Goal: Task Accomplishment & Management: Complete application form

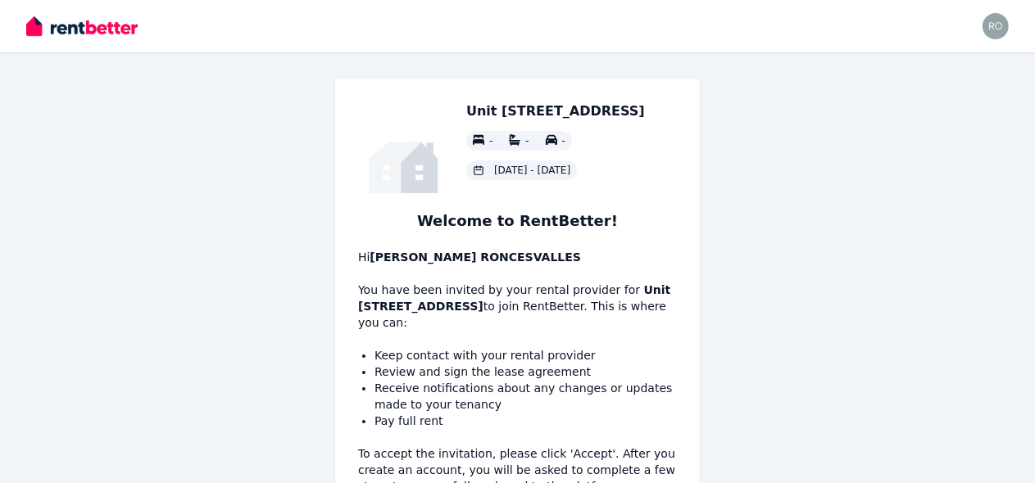
scroll to position [150, 0]
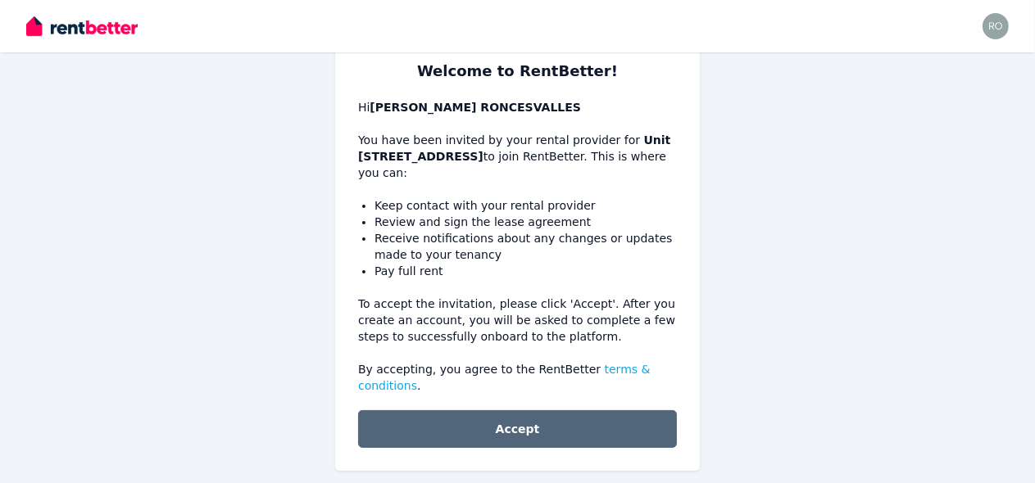
click at [616, 424] on button "Accept" at bounding box center [517, 429] width 319 height 38
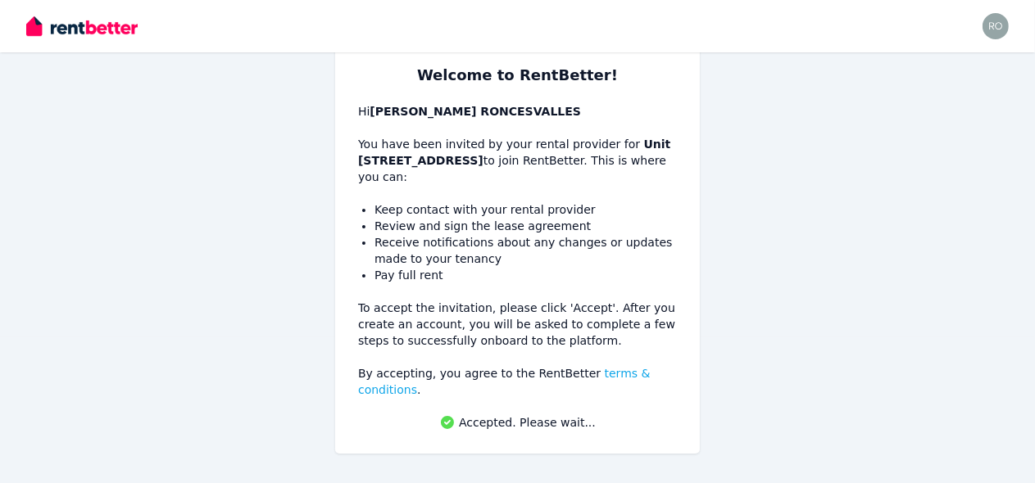
scroll to position [129, 0]
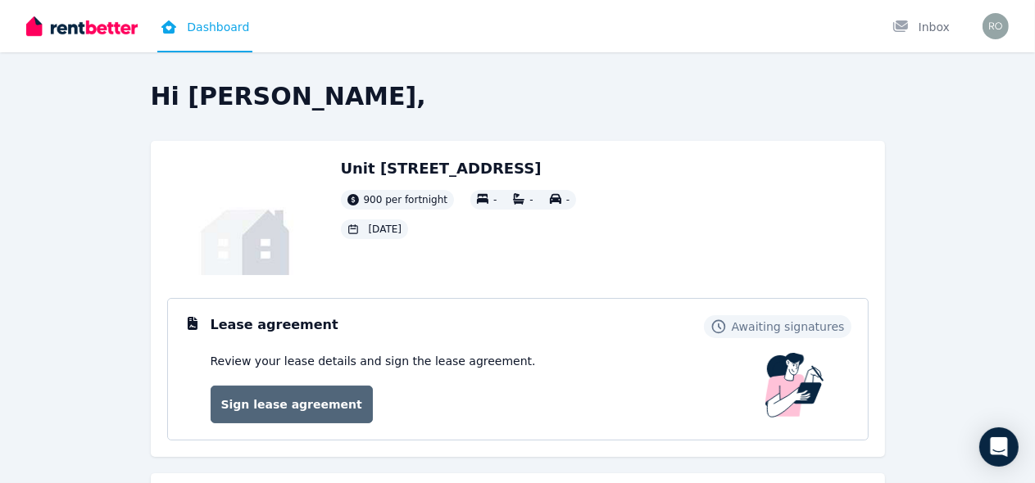
click at [310, 404] on link "Sign lease agreement" at bounding box center [292, 405] width 162 height 38
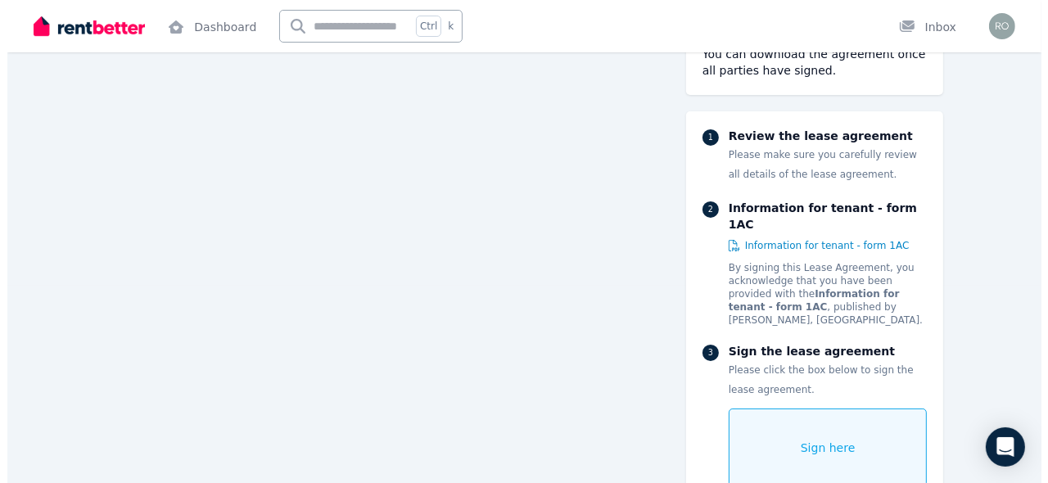
scroll to position [200, 0]
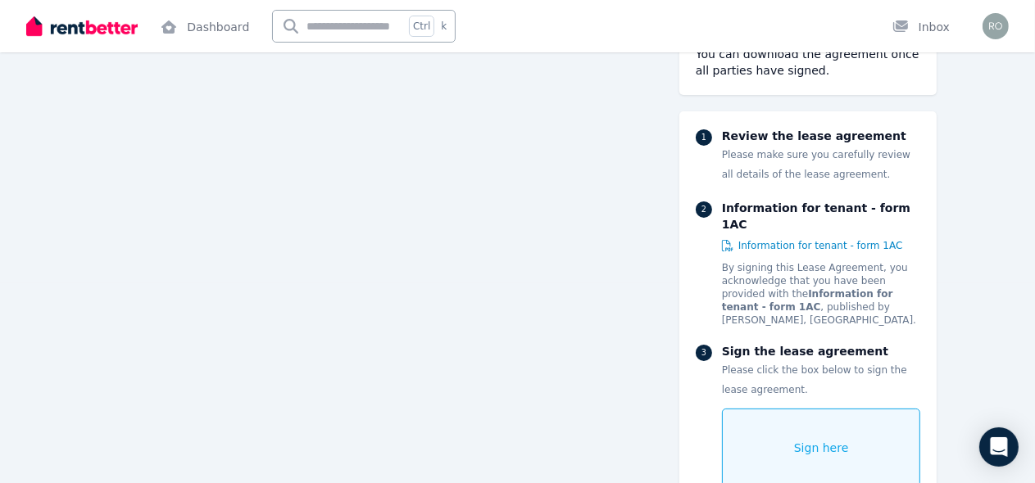
click at [900, 409] on div "Sign here" at bounding box center [821, 448] width 199 height 79
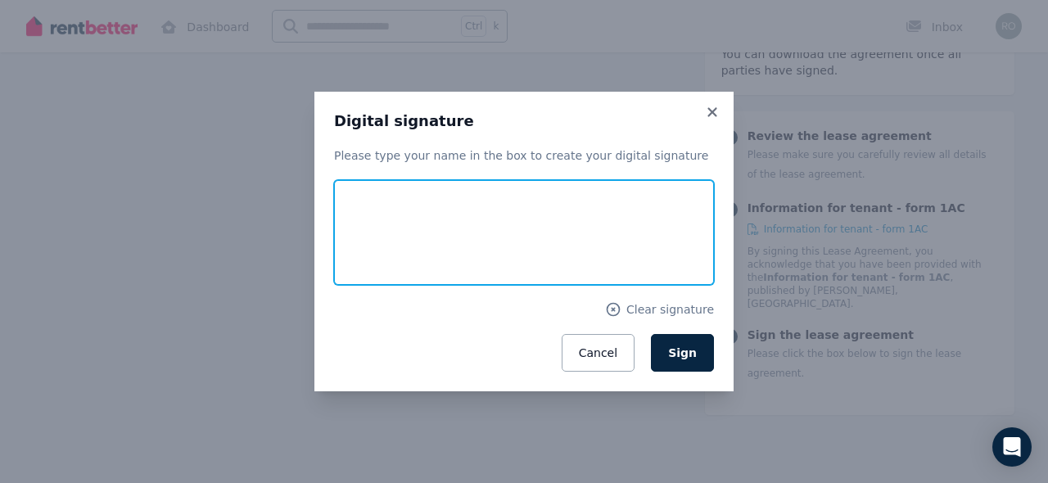
click at [565, 275] on input "text" at bounding box center [524, 232] width 380 height 105
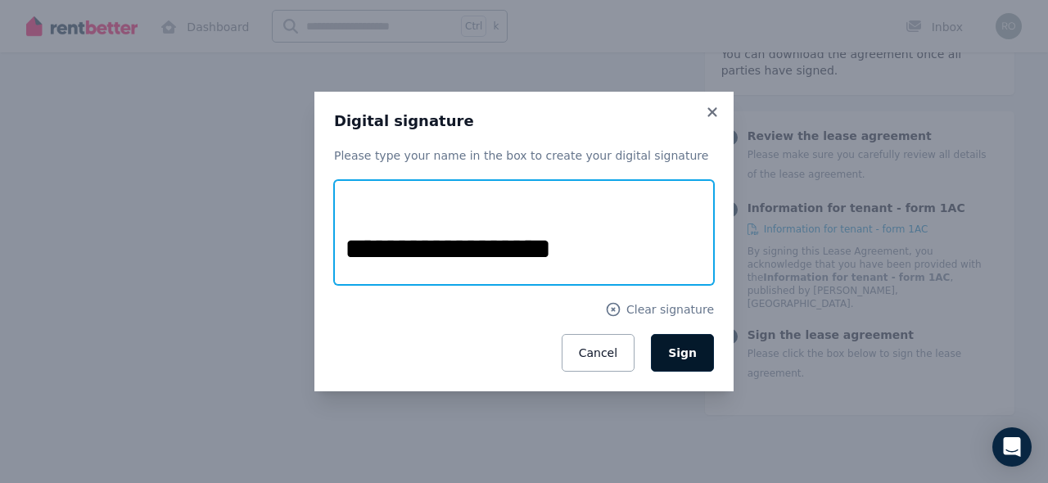
type input "**********"
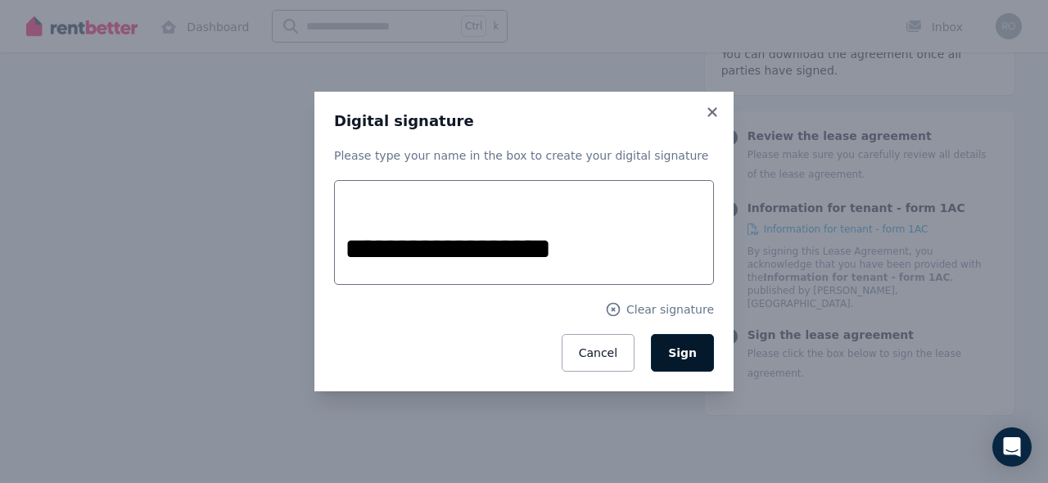
click at [674, 352] on span "Sign" at bounding box center [682, 352] width 29 height 13
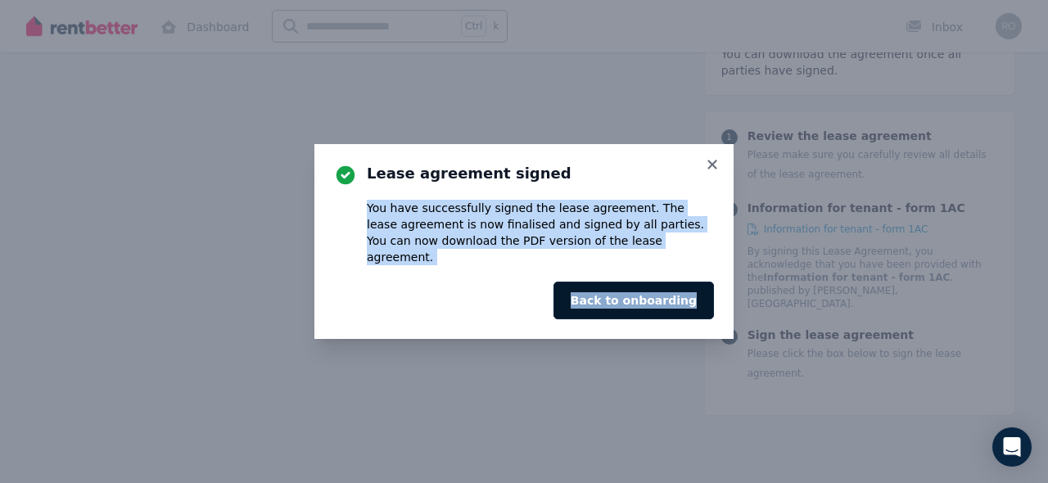
drag, startPoint x: 724, startPoint y: 171, endPoint x: 700, endPoint y: 297, distance: 127.6
click at [700, 297] on div "Lease agreement signed You have successfully signed the lease agreement. The le…" at bounding box center [524, 241] width 419 height 195
click at [702, 304] on button "Back to onboarding" at bounding box center [634, 301] width 161 height 38
